Goal: Check status: Check status

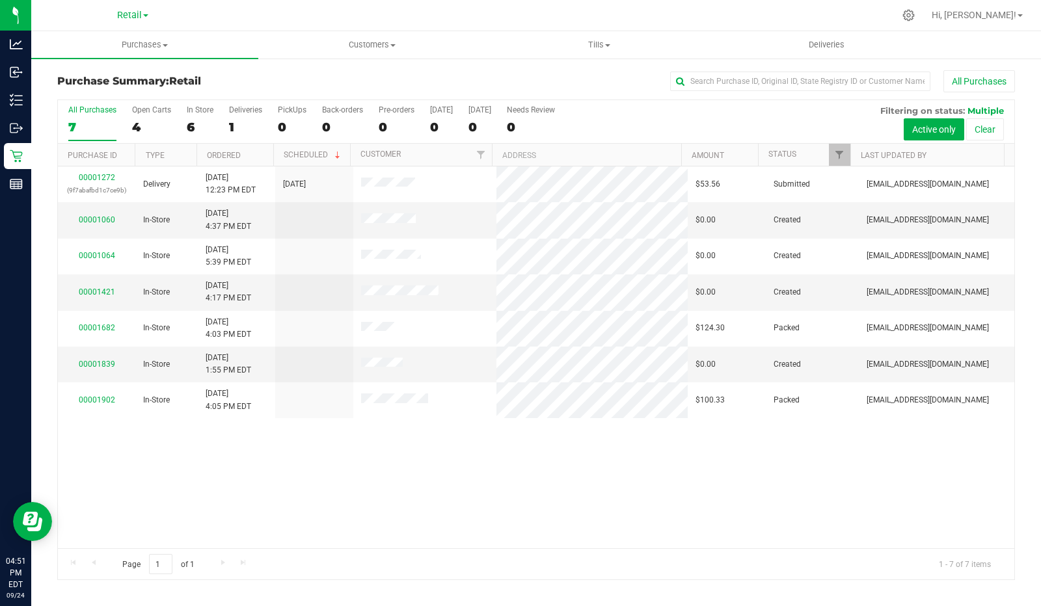
click at [288, 115] on label "PickUps 0" at bounding box center [292, 123] width 29 height 36
click at [0, 0] on input "PickUps 0" at bounding box center [0, 0] width 0 height 0
click at [299, 115] on label "PickUps 0" at bounding box center [292, 123] width 29 height 36
click at [0, 0] on input "PickUps 0" at bounding box center [0, 0] width 0 height 0
